Goal: Information Seeking & Learning: Learn about a topic

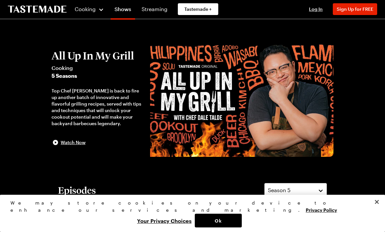
click at [96, 13] on div "Cooking" at bounding box center [89, 9] width 30 height 8
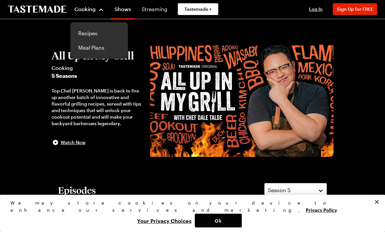
click at [91, 34] on link "Recipes" at bounding box center [99, 33] width 50 height 14
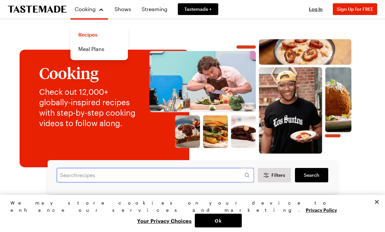
click at [74, 173] on input "text" at bounding box center [155, 175] width 197 height 14
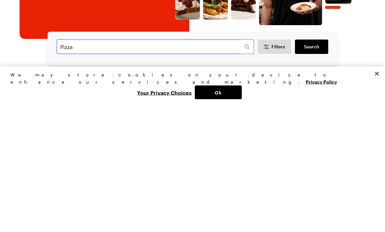
type input "Pizza"
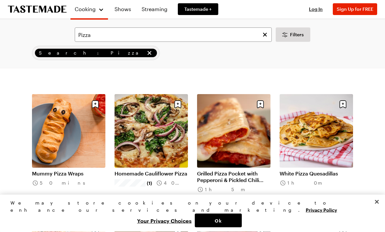
scroll to position [541, 0]
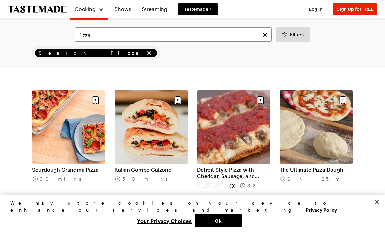
scroll to position [661, 0]
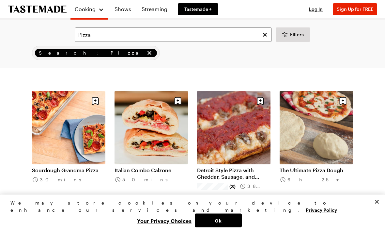
click at [239, 170] on link "Detroit Style Pizza with Cheddar, Sausage, and Onion" at bounding box center [233, 173] width 73 height 13
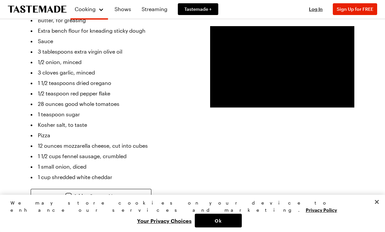
scroll to position [312, 0]
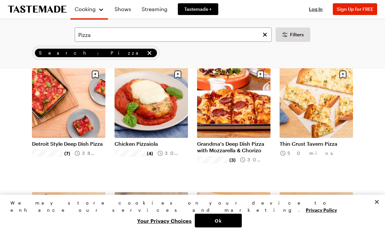
scroll to position [49, 0]
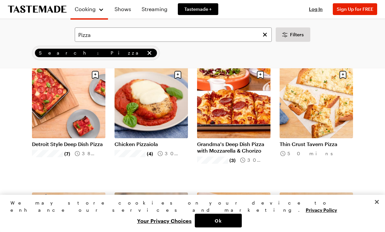
click at [54, 141] on link "Detroit Style Deep Dish Pizza" at bounding box center [68, 144] width 73 height 7
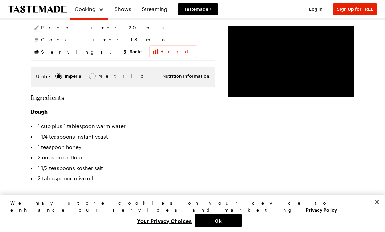
scroll to position [139, 0]
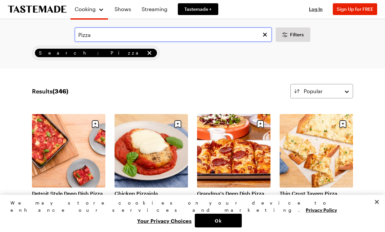
click at [80, 37] on input "Pizza" at bounding box center [173, 34] width 197 height 14
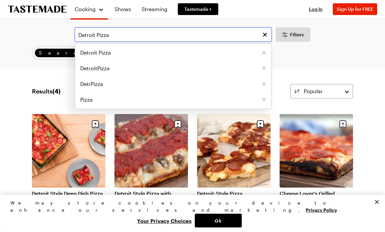
type input "Detroit Pizza"
click at [89, 52] on span "Detroit Pizza" at bounding box center [95, 53] width 31 height 8
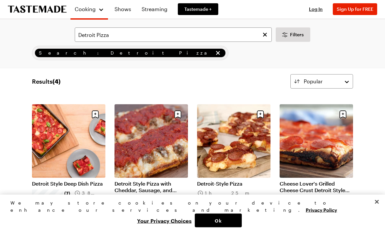
scroll to position [5, 0]
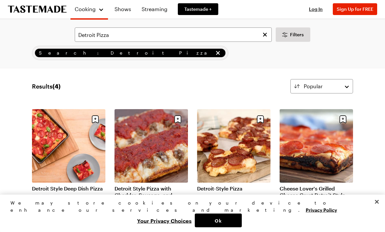
click at [231, 185] on link "Detroit-Style Pizza" at bounding box center [233, 188] width 73 height 7
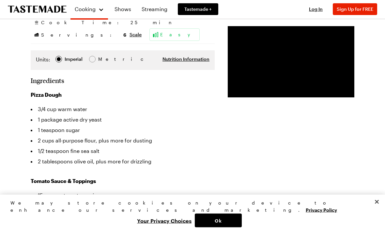
scroll to position [104, 0]
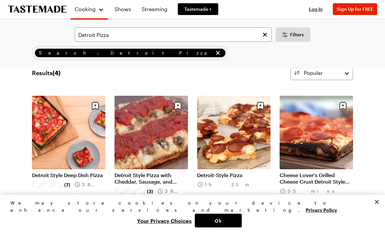
scroll to position [5, 0]
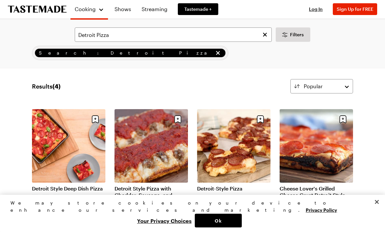
click at [153, 185] on link "Detroit Style Pizza with Cheddar, Sausage, and Onion" at bounding box center [151, 191] width 73 height 13
